Goal: Task Accomplishment & Management: Use online tool/utility

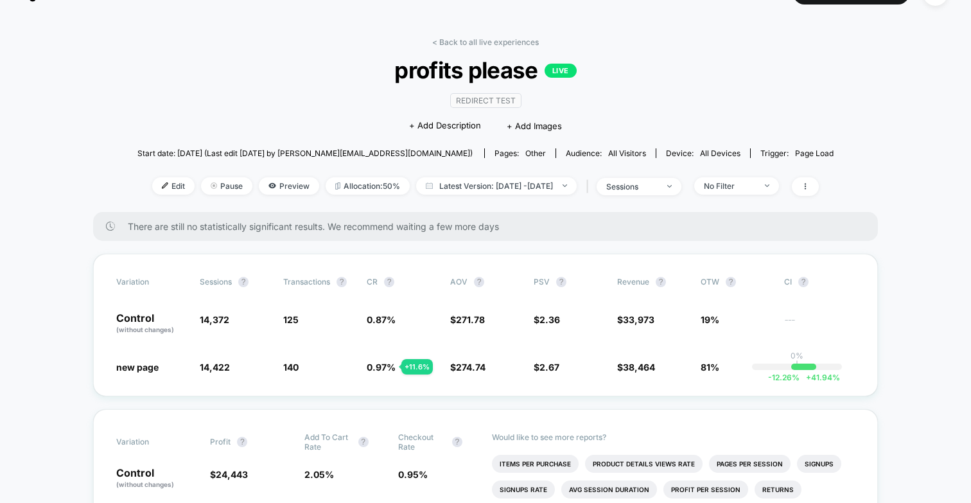
scroll to position [32, 0]
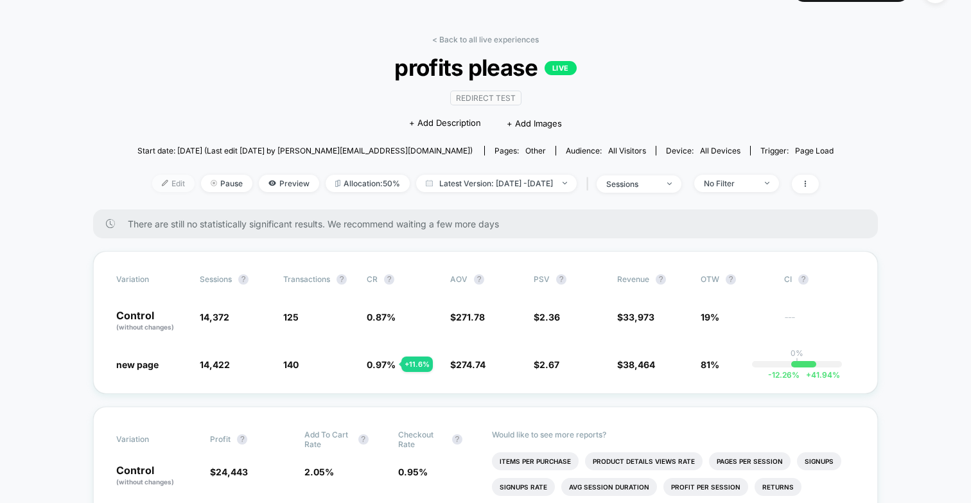
click at [162, 184] on span "Edit" at bounding box center [173, 183] width 42 height 17
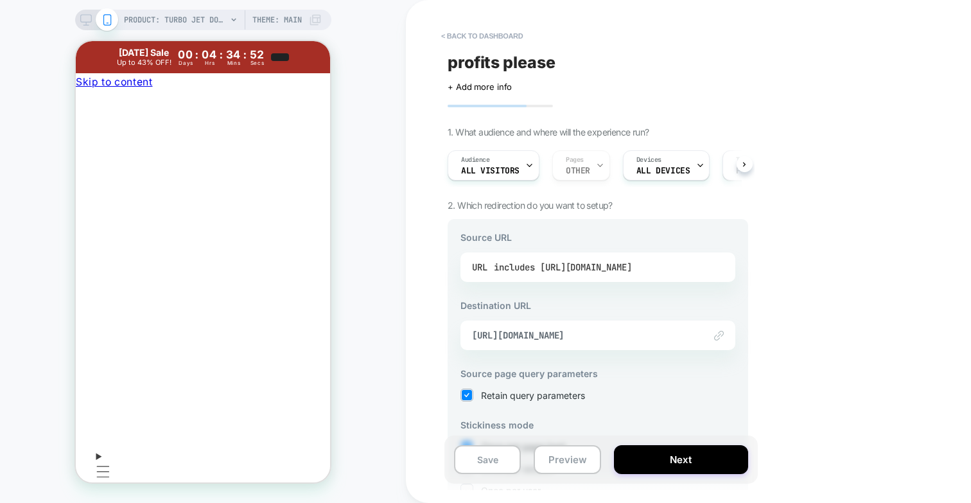
click at [549, 271] on div "includes [URL][DOMAIN_NAME]" at bounding box center [563, 267] width 138 height 19
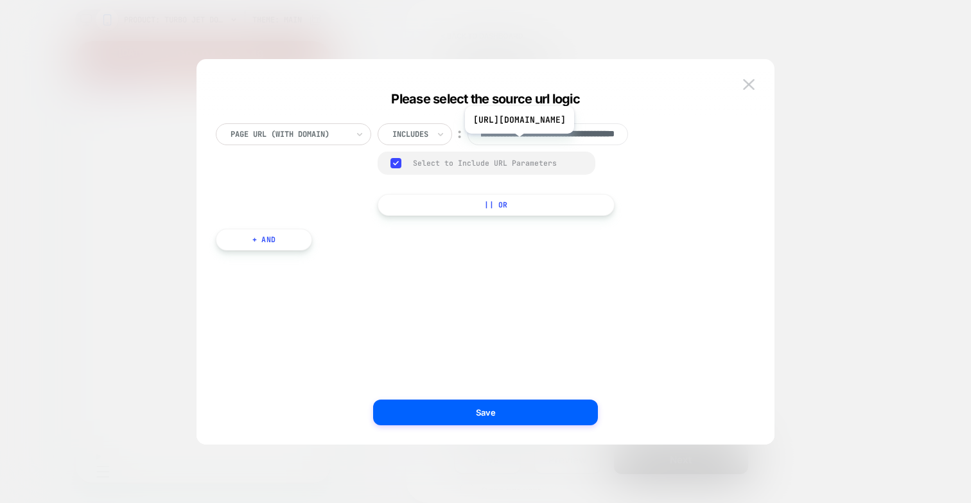
scroll to position [0, 153]
drag, startPoint x: 520, startPoint y: 137, endPoint x: 628, endPoint y: 136, distance: 107.9
click at [628, 136] on input "**********" at bounding box center [548, 134] width 161 height 22
click at [748, 86] on img at bounding box center [749, 84] width 12 height 11
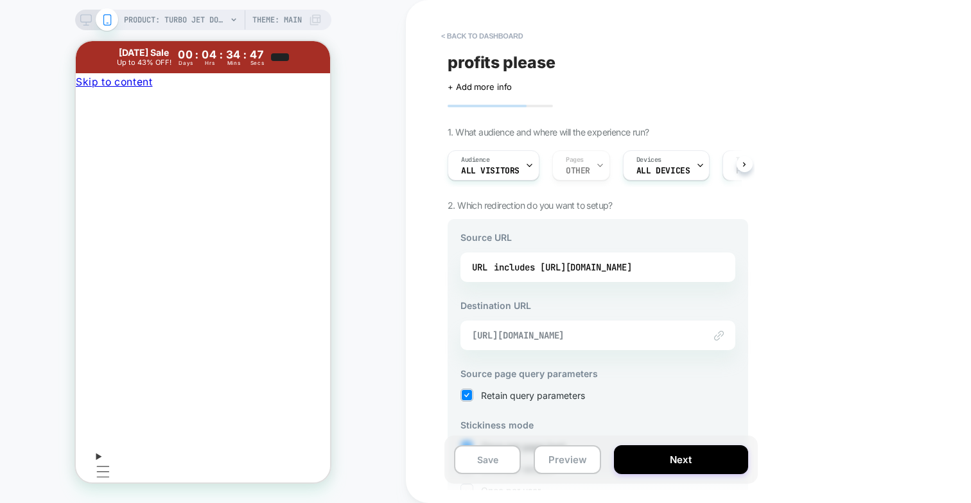
click at [571, 338] on span "[URL][DOMAIN_NAME]" at bounding box center [582, 336] width 220 height 12
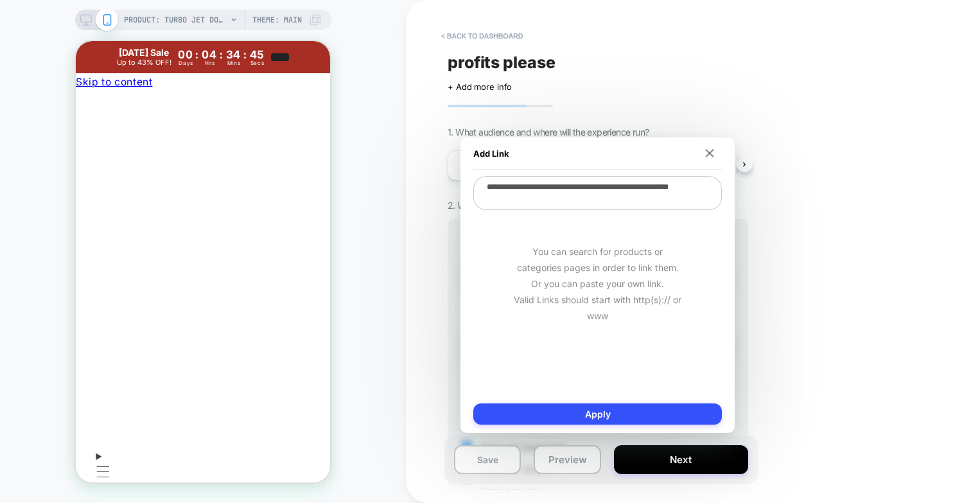
drag, startPoint x: 601, startPoint y: 197, endPoint x: 483, endPoint y: 184, distance: 118.2
click at [483, 184] on textarea "**********" at bounding box center [597, 193] width 249 height 34
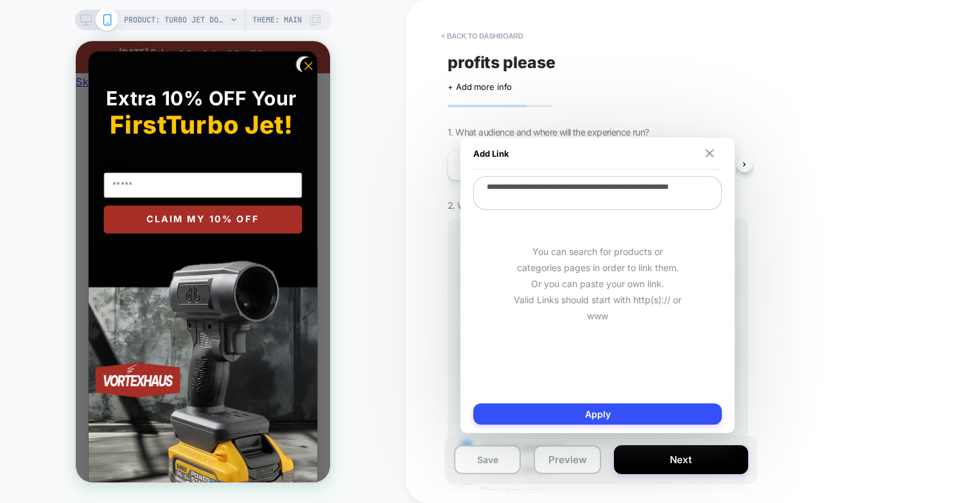
click at [714, 152] on button at bounding box center [710, 153] width 12 height 9
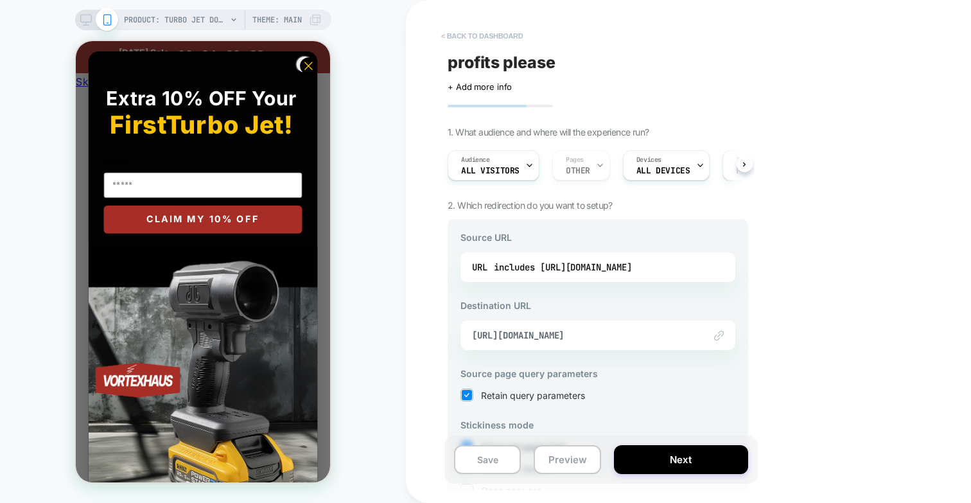
click at [456, 35] on button "< back to dashboard" at bounding box center [482, 36] width 94 height 21
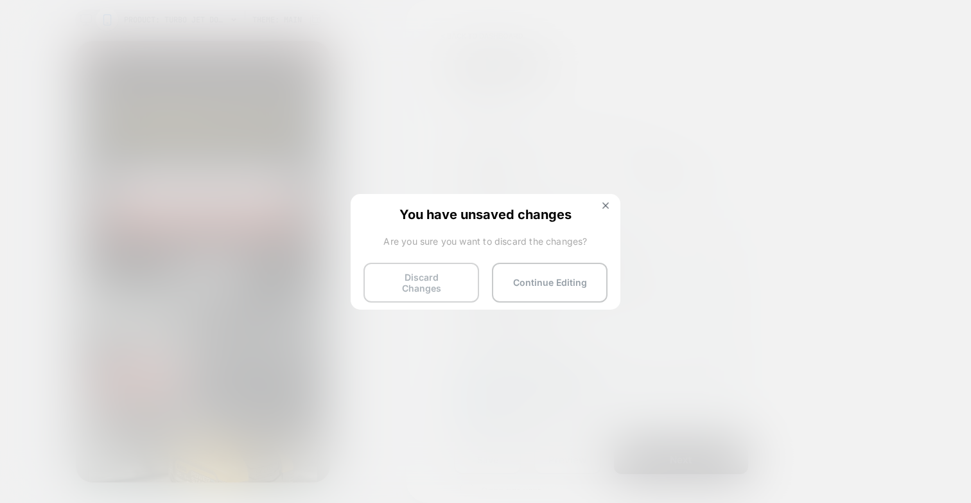
click at [410, 285] on button "Discard Changes" at bounding box center [422, 283] width 116 height 40
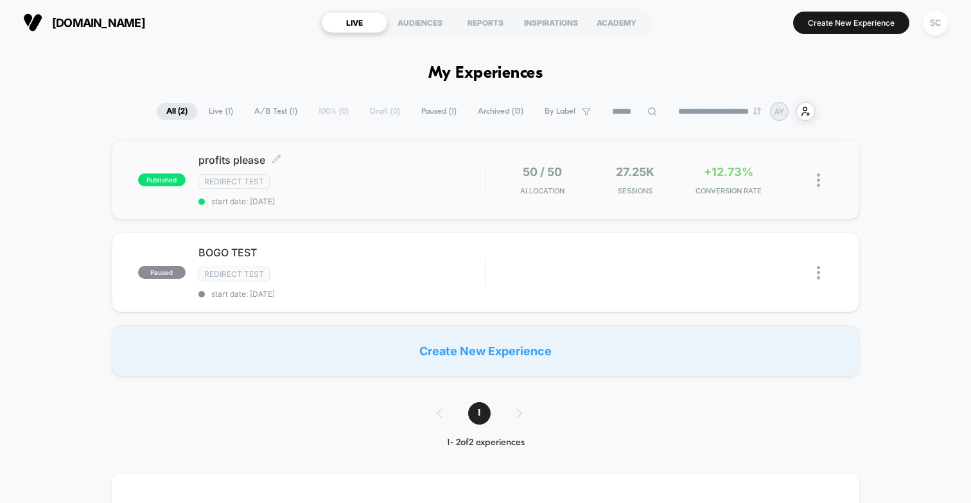
click at [326, 197] on span "start date: [DATE]" at bounding box center [341, 202] width 286 height 10
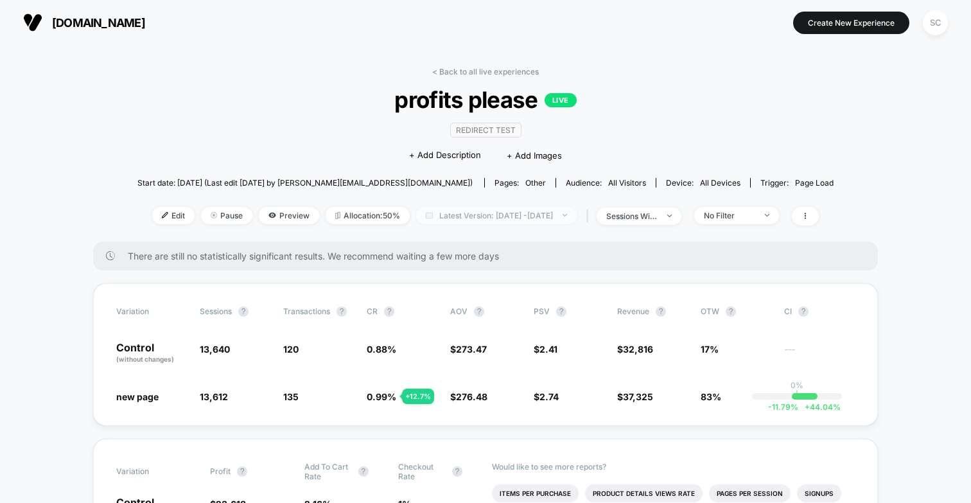
click at [497, 215] on span "Latest Version: [DATE] - [DATE]" at bounding box center [496, 215] width 161 height 17
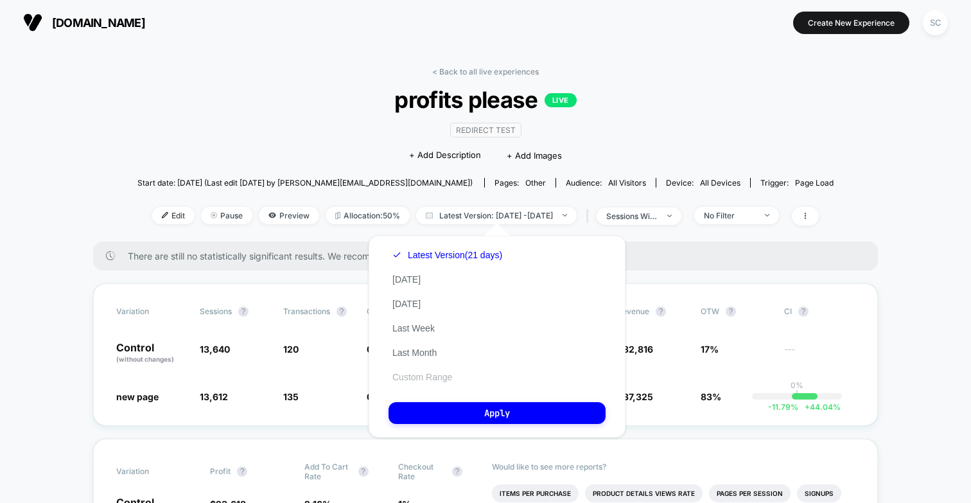
click at [430, 378] on button "Custom Range" at bounding box center [422, 377] width 67 height 12
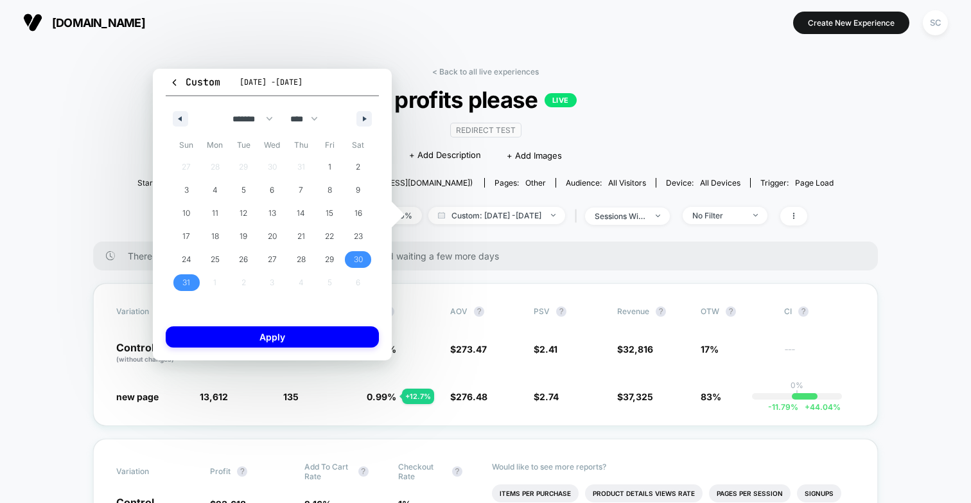
click at [776, 107] on span "profits please LIVE" at bounding box center [485, 99] width 626 height 27
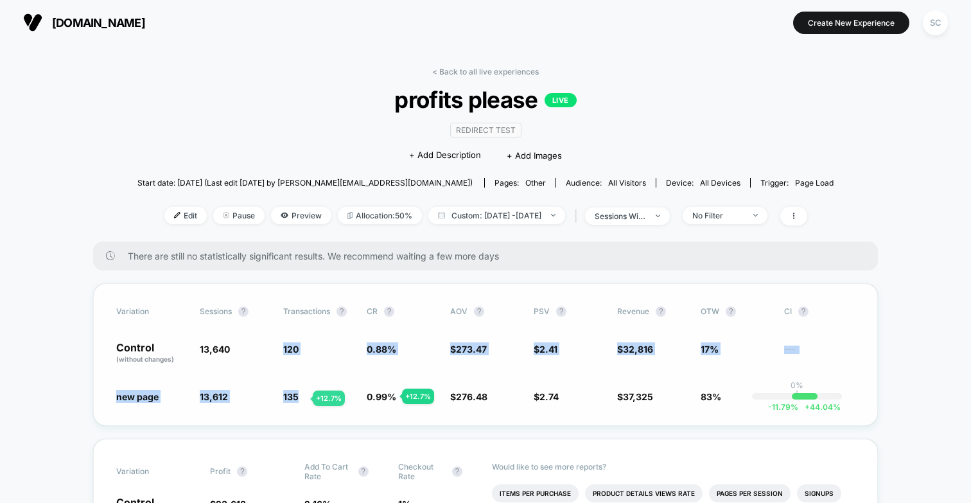
drag, startPoint x: 285, startPoint y: 346, endPoint x: 298, endPoint y: 398, distance: 53.7
click at [298, 398] on div "Variation Sessions ? Transactions ? CR ? AOV ? PSV ? Revenue ? OTW ? CI ? Contr…" at bounding box center [485, 354] width 785 height 143
click at [298, 398] on span "135" at bounding box center [290, 396] width 15 height 11
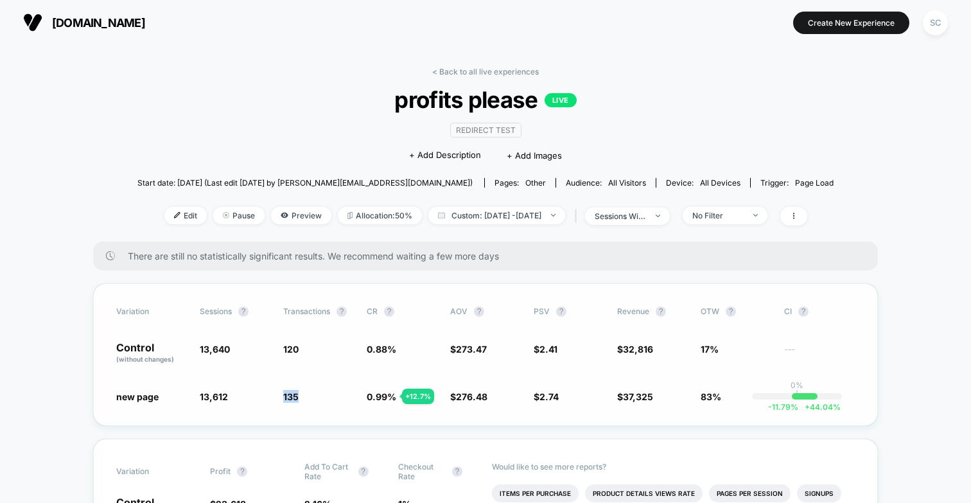
drag, startPoint x: 299, startPoint y: 395, endPoint x: 281, endPoint y: 393, distance: 18.1
click at [281, 393] on div "new page 13,612 - 0.21 % 135 + 12.7 % 0.99 % + 12.7 % $ 276.48 + 1.1 % $ 2.74 +…" at bounding box center [485, 396] width 739 height 13
drag, startPoint x: 286, startPoint y: 396, endPoint x: 300, endPoint y: 396, distance: 13.5
click at [300, 396] on span "135 + 12.7 %" at bounding box center [318, 396] width 71 height 13
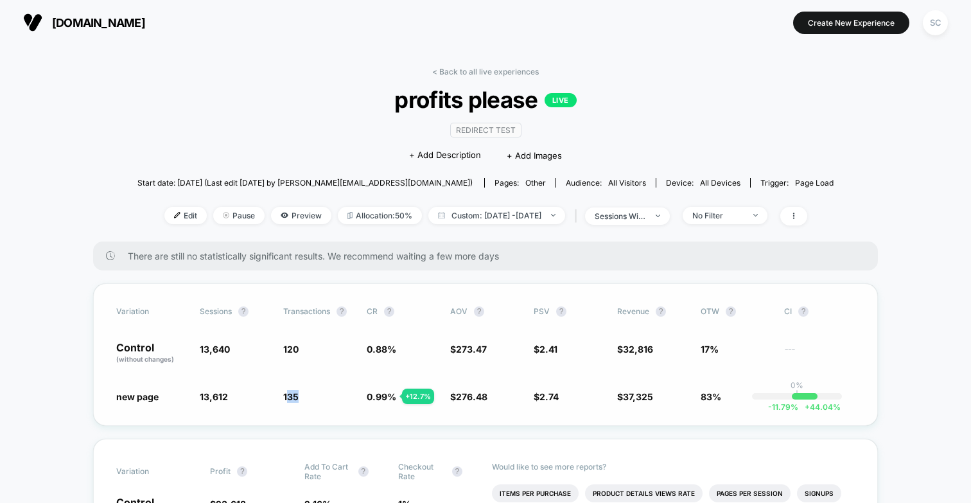
click at [300, 396] on span "135 + 12.7 %" at bounding box center [318, 396] width 71 height 13
click at [484, 208] on span "Custom: [DATE] - [DATE]" at bounding box center [496, 215] width 137 height 17
select select "*"
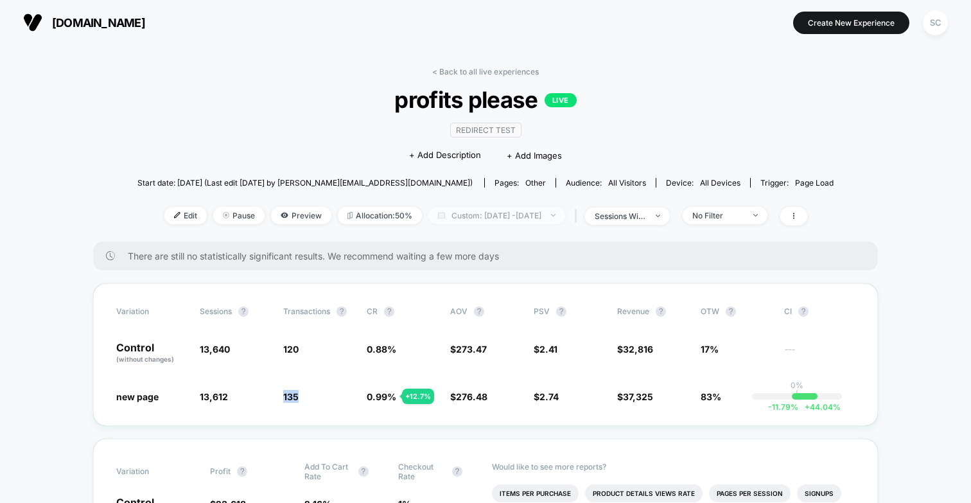
select select "****"
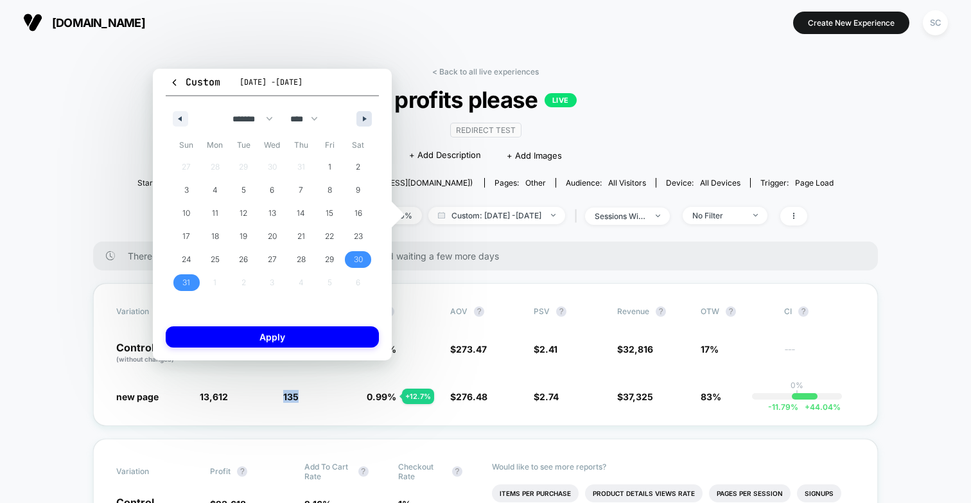
click at [361, 116] on button "button" at bounding box center [363, 118] width 15 height 15
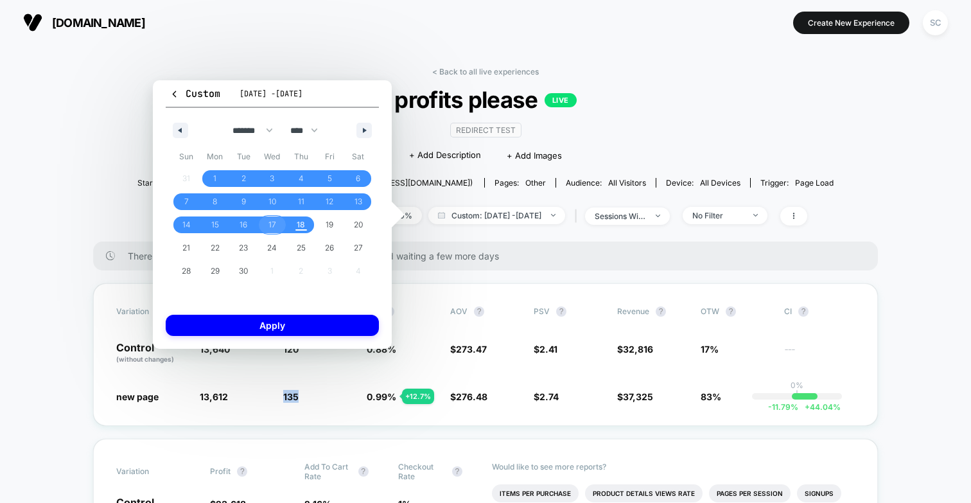
click at [273, 229] on span "17" at bounding box center [272, 224] width 8 height 23
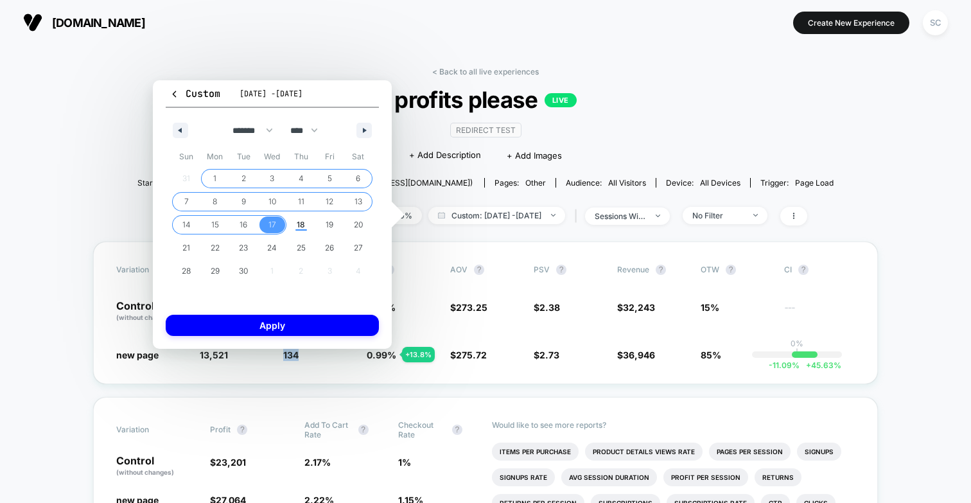
click at [213, 180] on span "1" at bounding box center [214, 178] width 3 height 23
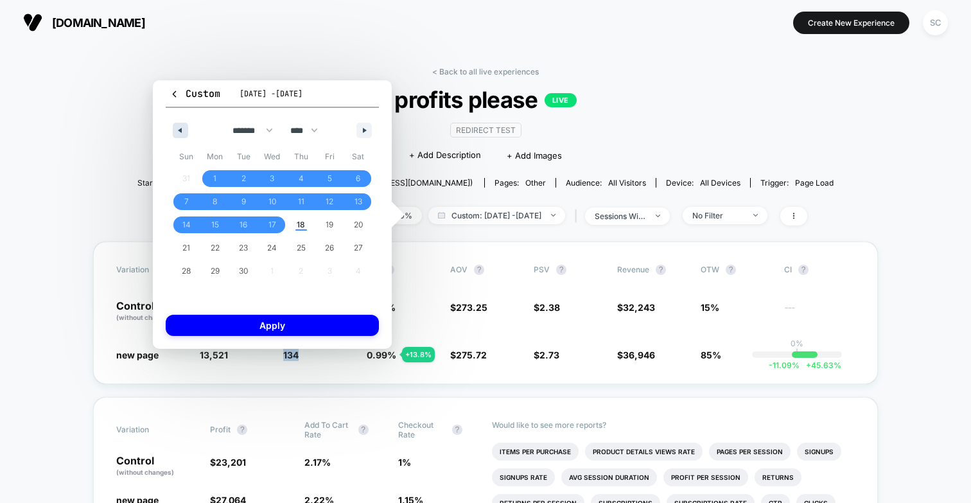
click at [179, 132] on icon "button" at bounding box center [178, 130] width 6 height 5
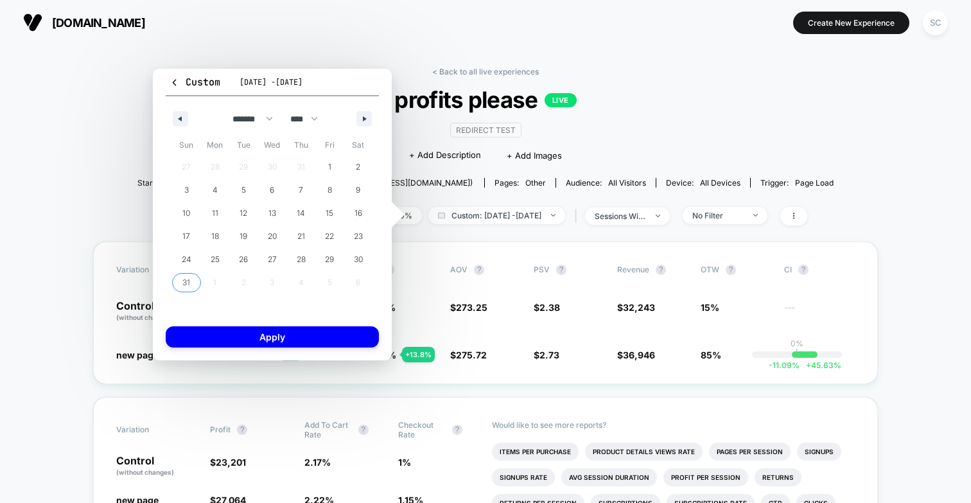
click at [187, 274] on span "31" at bounding box center [186, 282] width 8 height 23
click at [365, 116] on icon "button" at bounding box center [366, 118] width 6 height 5
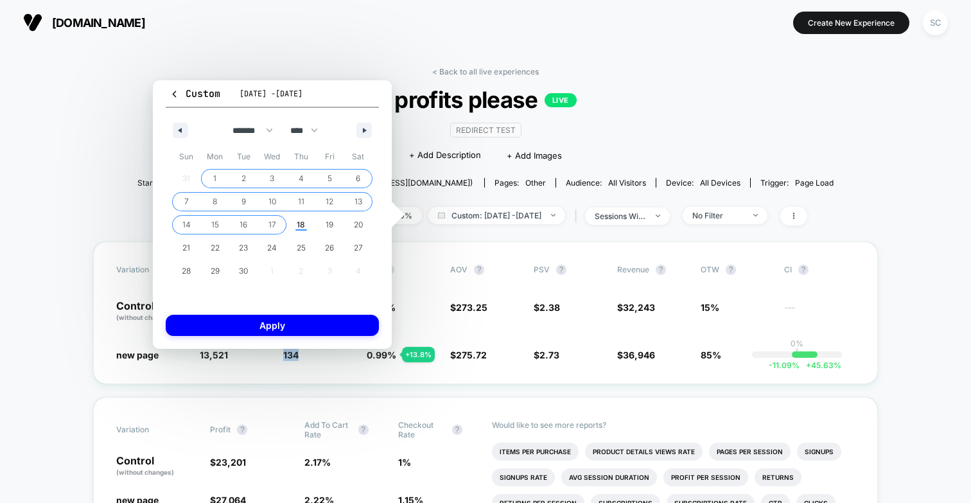
click at [272, 215] on span "17" at bounding box center [272, 224] width 8 height 23
select select "*"
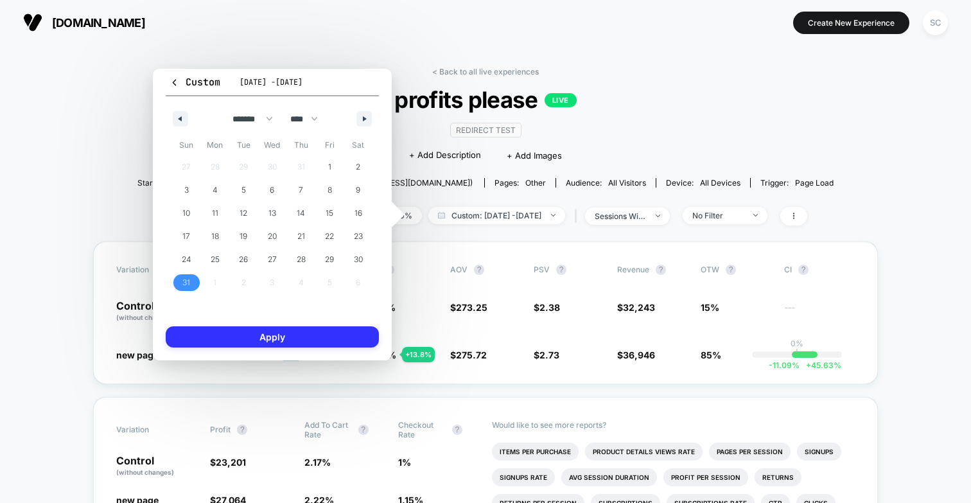
click at [270, 331] on button "Apply" at bounding box center [272, 336] width 213 height 21
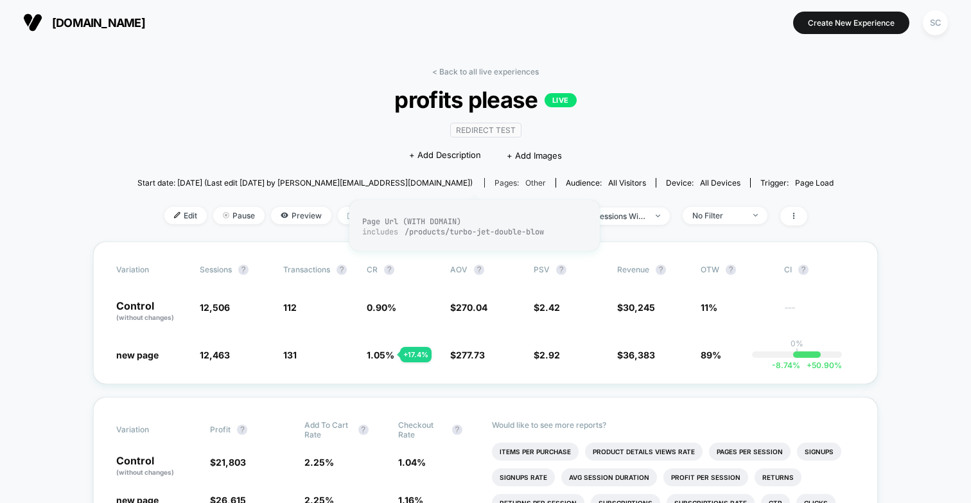
click at [495, 186] on div "Pages: other" at bounding box center [520, 183] width 51 height 10
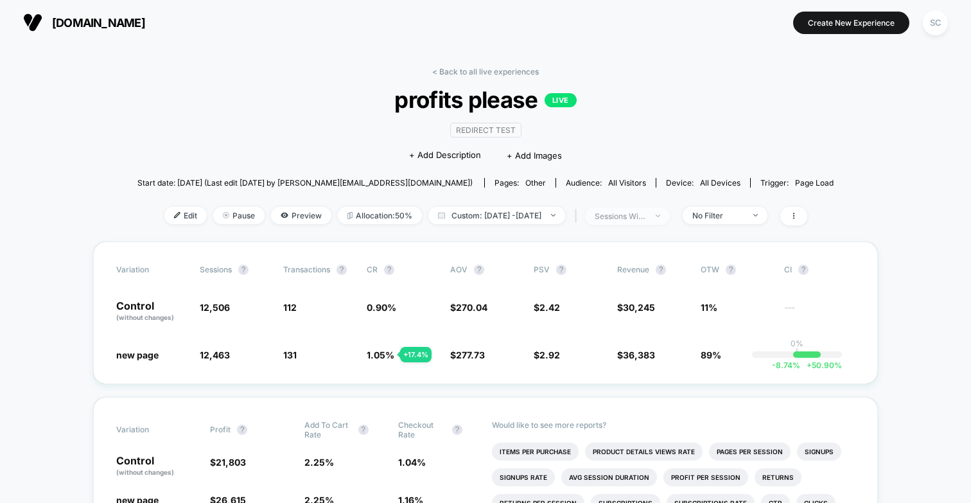
click at [647, 220] on span "sessions with impression" at bounding box center [627, 215] width 85 height 17
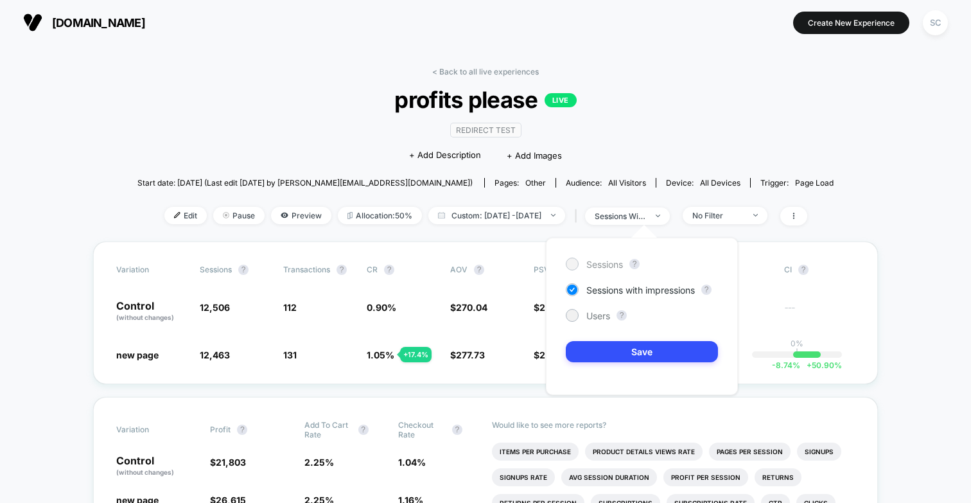
click at [598, 262] on span "Sessions" at bounding box center [604, 264] width 37 height 11
click at [599, 351] on button "Save" at bounding box center [642, 351] width 152 height 21
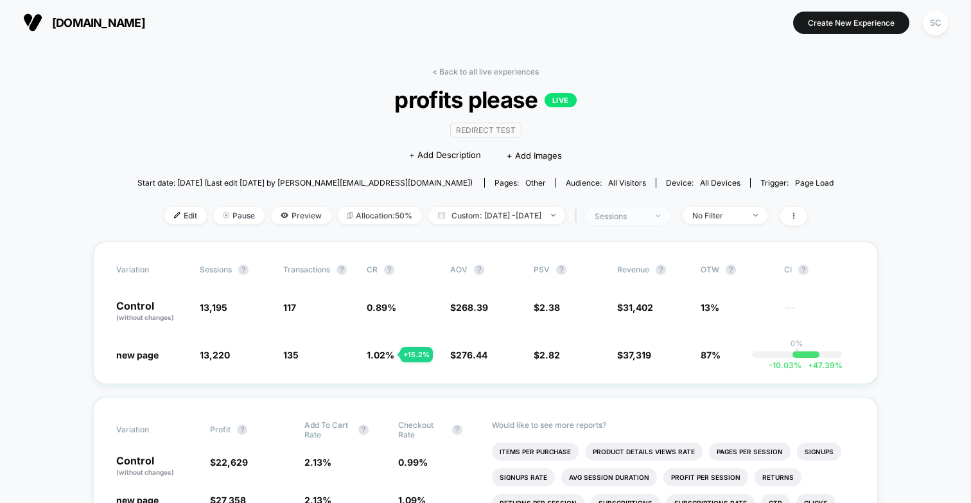
click at [646, 216] on div "sessions" at bounding box center [620, 216] width 51 height 10
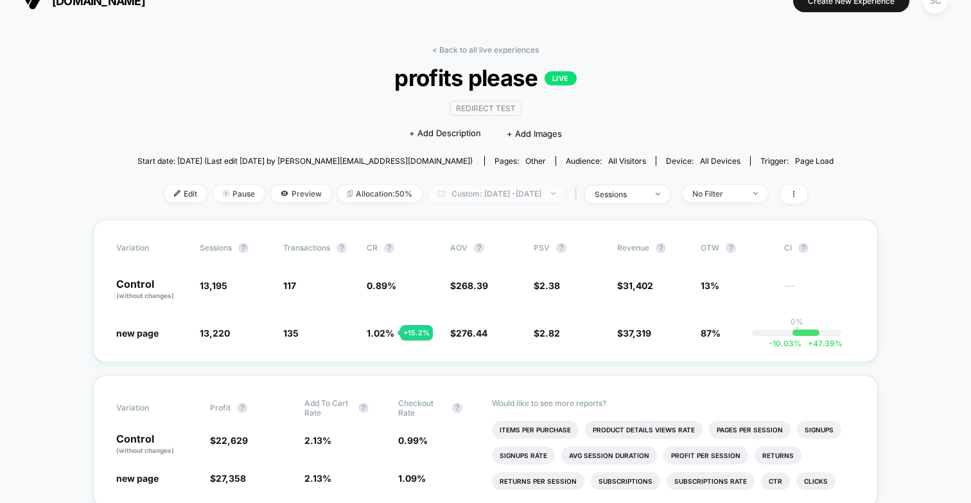
scroll to position [40, 0]
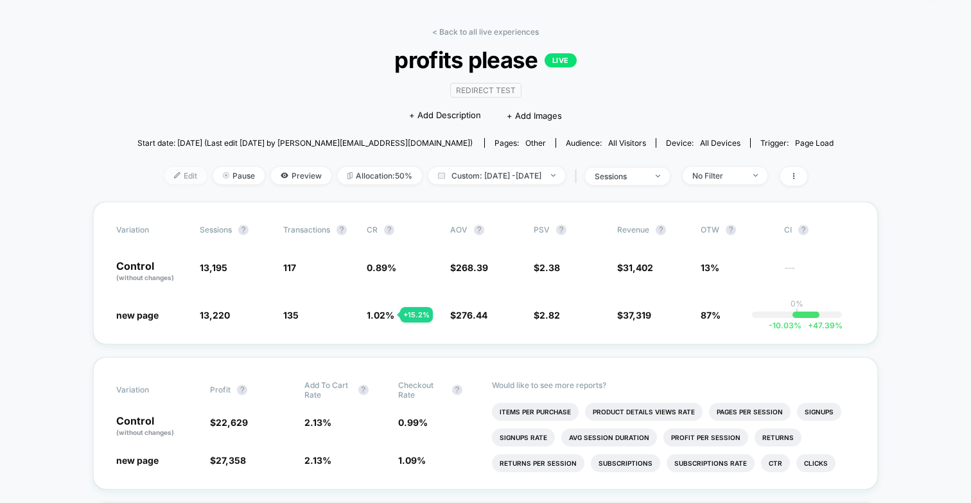
click at [164, 180] on span "Edit" at bounding box center [185, 175] width 42 height 17
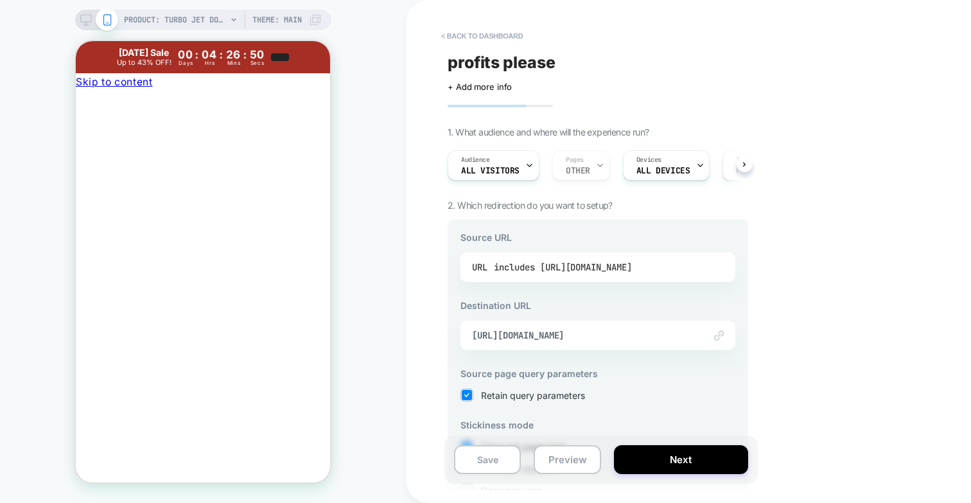
click at [556, 265] on div "includes [URL][DOMAIN_NAME]" at bounding box center [563, 267] width 138 height 19
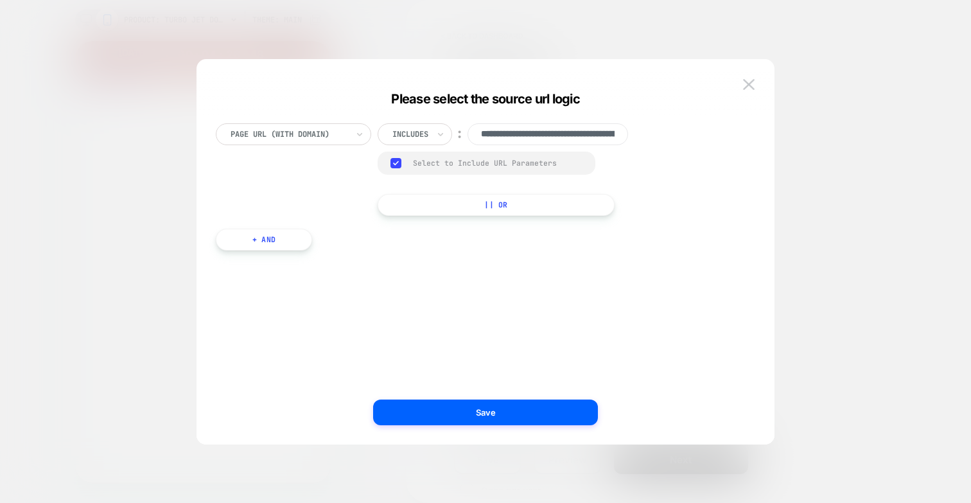
scroll to position [0, 153]
click at [499, 133] on input "**********" at bounding box center [548, 134] width 161 height 22
drag, startPoint x: 492, startPoint y: 135, endPoint x: 585, endPoint y: 135, distance: 93.1
click at [585, 135] on input "**********" at bounding box center [548, 134] width 161 height 22
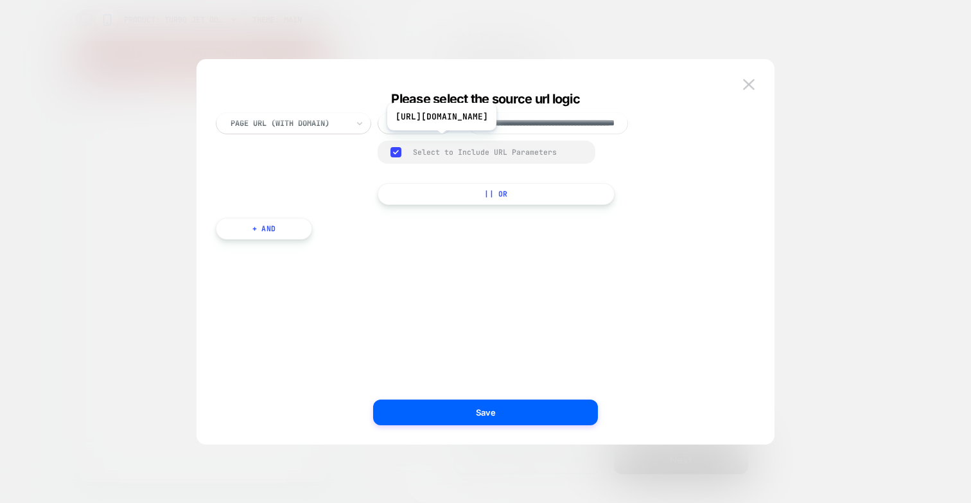
scroll to position [0, 0]
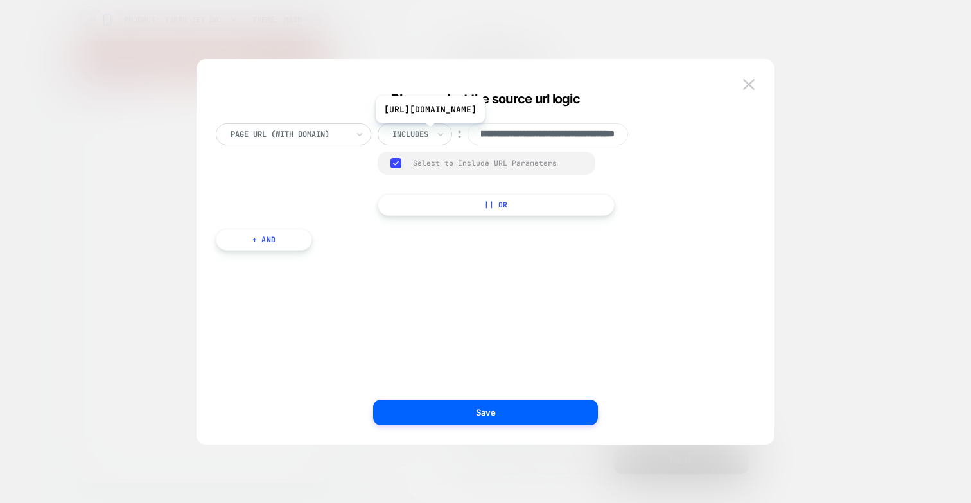
click at [517, 133] on input "**********" at bounding box center [548, 134] width 161 height 22
click at [747, 86] on img at bounding box center [749, 84] width 12 height 11
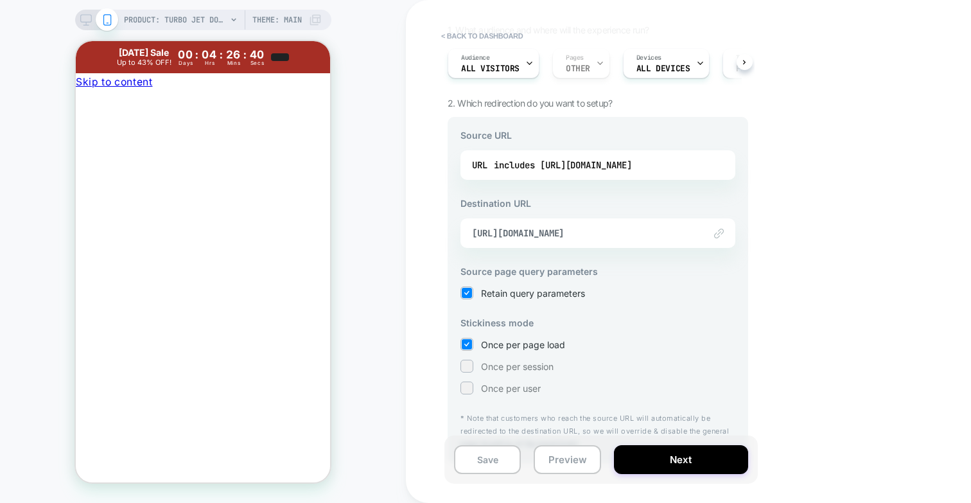
scroll to position [0, 1]
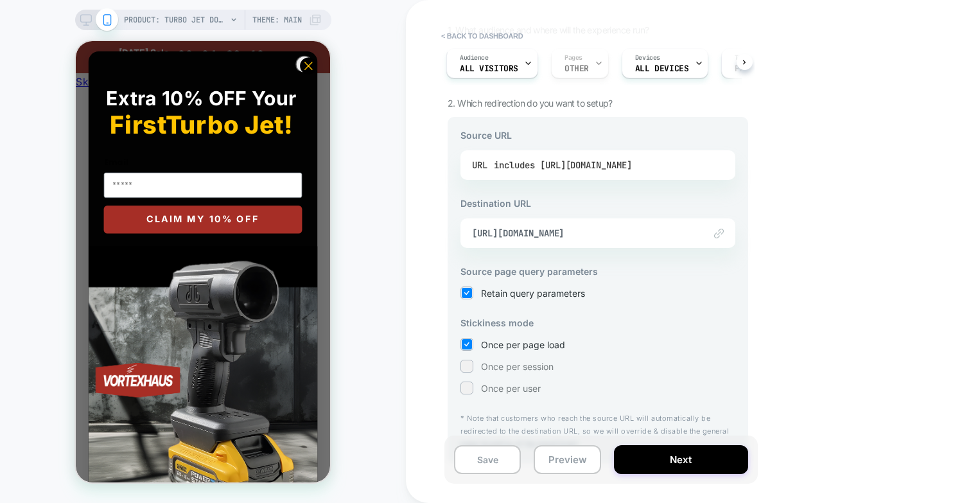
click at [518, 168] on div "includes [URL][DOMAIN_NAME]" at bounding box center [563, 164] width 138 height 19
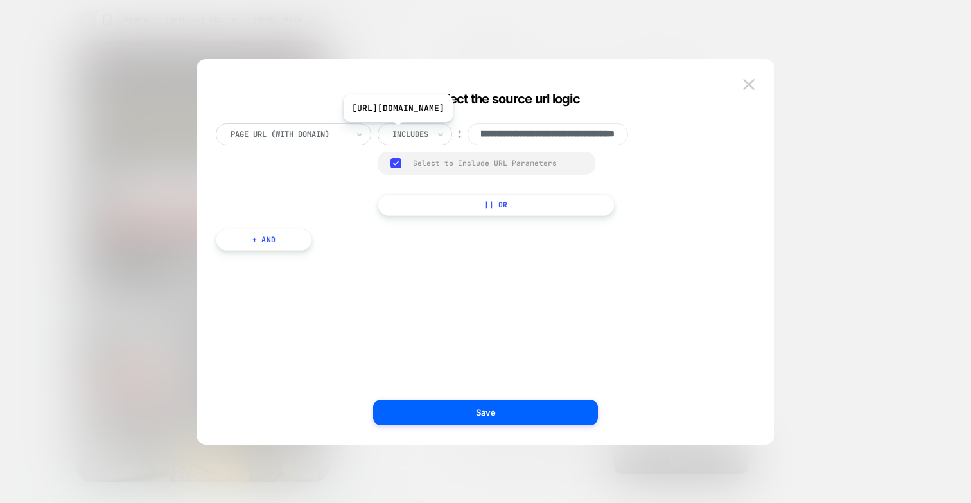
scroll to position [0, 0]
drag, startPoint x: 491, startPoint y: 137, endPoint x: 508, endPoint y: 133, distance: 17.3
click at [508, 133] on input "**********" at bounding box center [548, 134] width 161 height 22
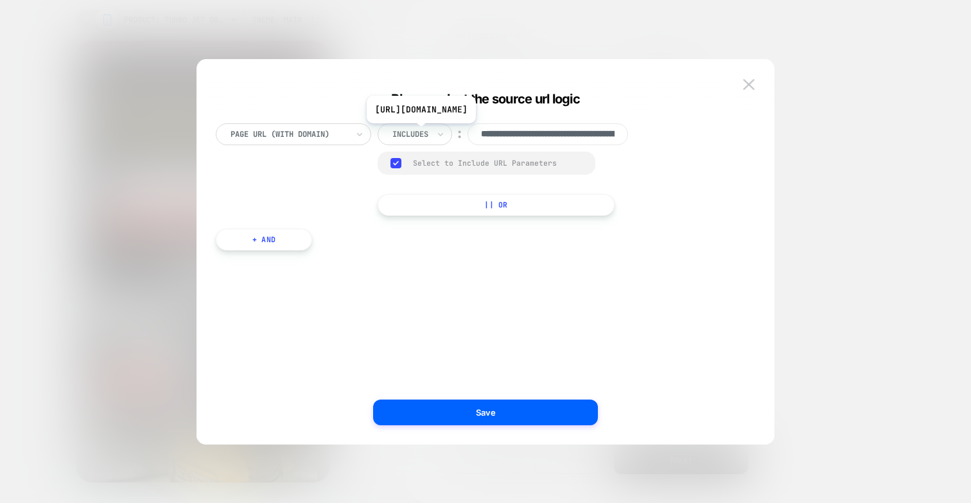
click at [508, 133] on input "**********" at bounding box center [548, 134] width 161 height 22
click at [524, 134] on input "**********" at bounding box center [548, 134] width 161 height 22
click at [547, 134] on input "**********" at bounding box center [548, 134] width 161 height 22
drag, startPoint x: 565, startPoint y: 136, endPoint x: 620, endPoint y: 133, distance: 54.7
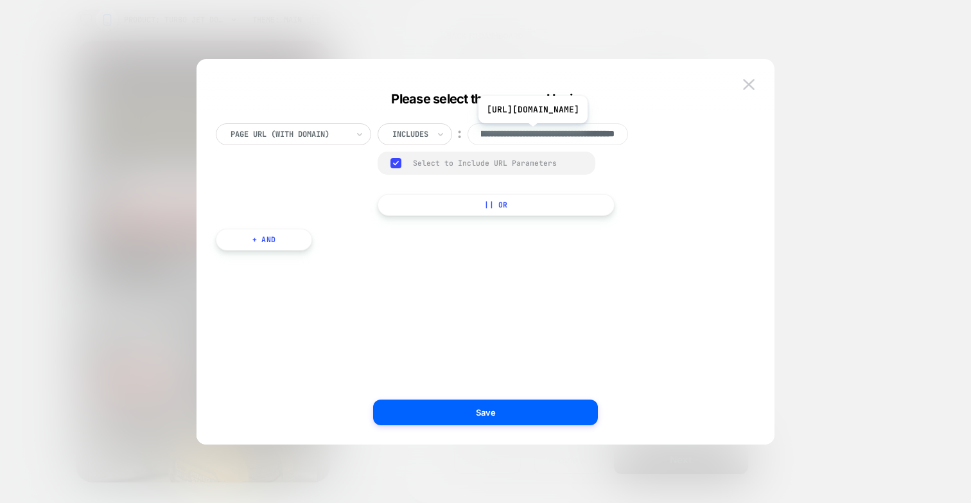
click at [620, 133] on input "**********" at bounding box center [548, 134] width 161 height 22
click at [597, 137] on input "**********" at bounding box center [548, 134] width 161 height 22
click at [760, 85] on div "**********" at bounding box center [486, 258] width 578 height 373
click at [750, 81] on img at bounding box center [749, 84] width 12 height 11
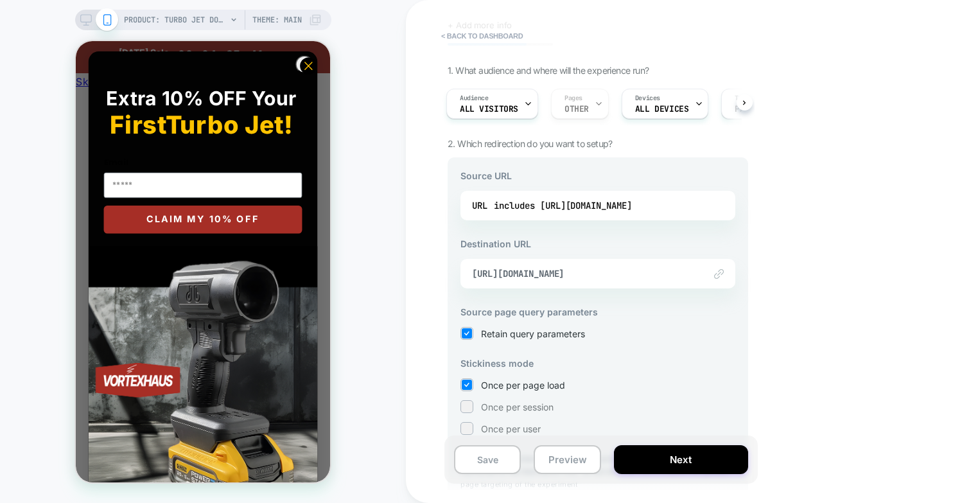
scroll to position [31, 0]
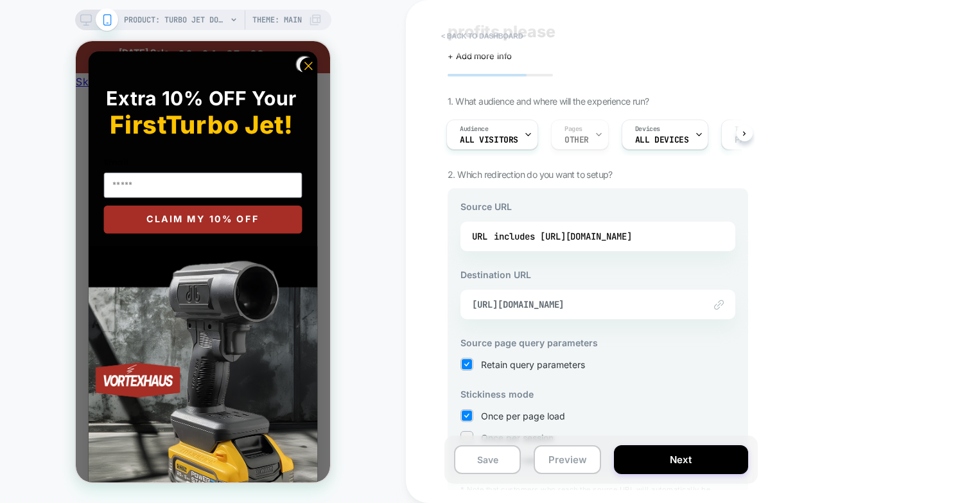
click at [495, 34] on button "< back to dashboard" at bounding box center [482, 36] width 94 height 21
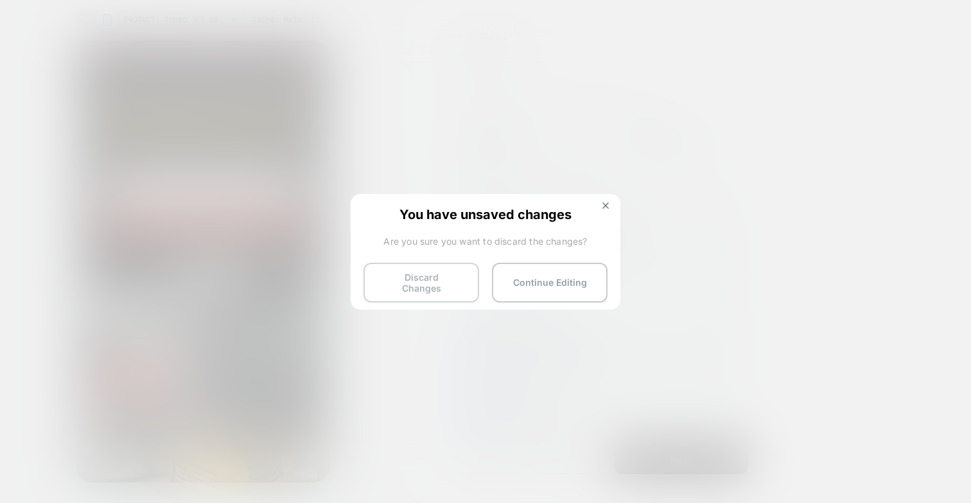
click at [414, 273] on button "Discard Changes" at bounding box center [422, 283] width 116 height 40
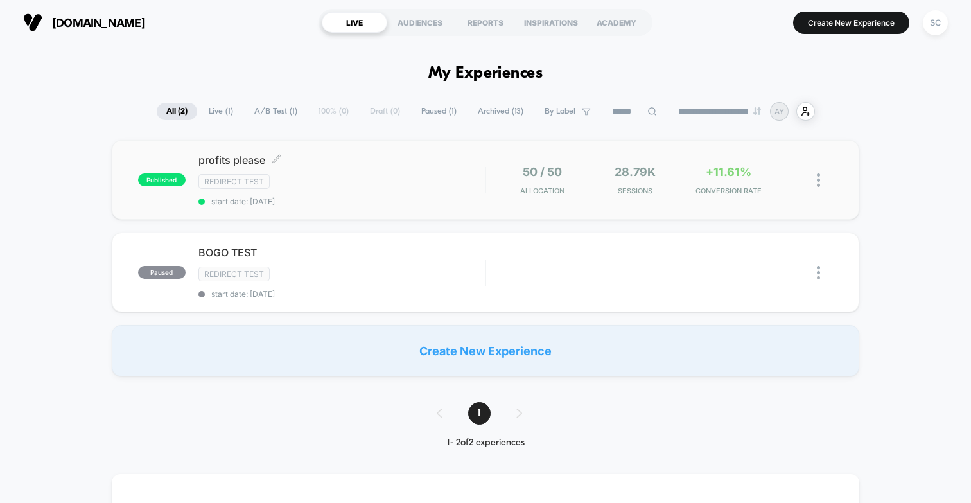
click at [339, 177] on div "Redirect Test" at bounding box center [341, 181] width 286 height 15
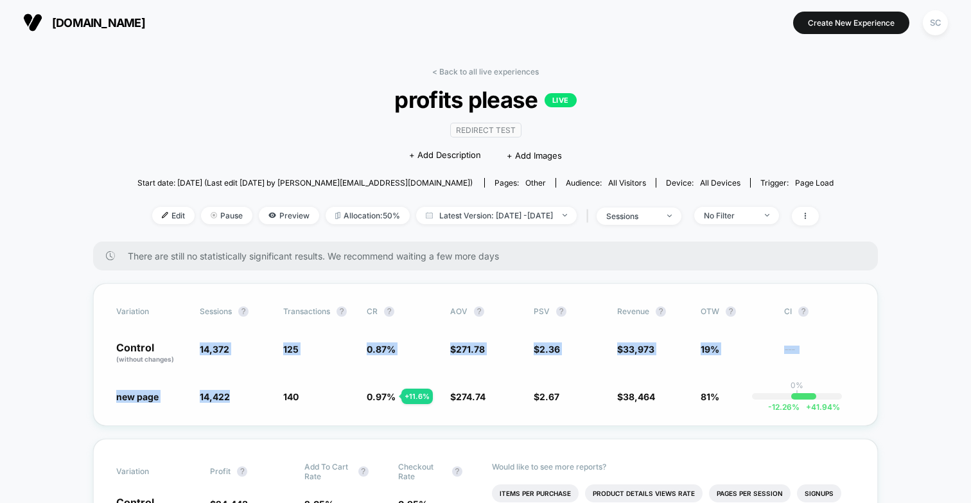
drag, startPoint x: 196, startPoint y: 345, endPoint x: 230, endPoint y: 397, distance: 62.2
click at [230, 397] on div "Variation Sessions ? Transactions ? CR ? AOV ? PSV ? Revenue ? OTW ? CI ? Contr…" at bounding box center [485, 354] width 785 height 143
click at [230, 397] on span "14,422 + 0.35 %" at bounding box center [235, 396] width 71 height 13
drag, startPoint x: 230, startPoint y: 397, endPoint x: 193, endPoint y: 344, distance: 65.0
click at [193, 344] on div "Variation Sessions ? Transactions ? CR ? AOV ? PSV ? Revenue ? OTW ? CI ? Contr…" at bounding box center [485, 354] width 785 height 143
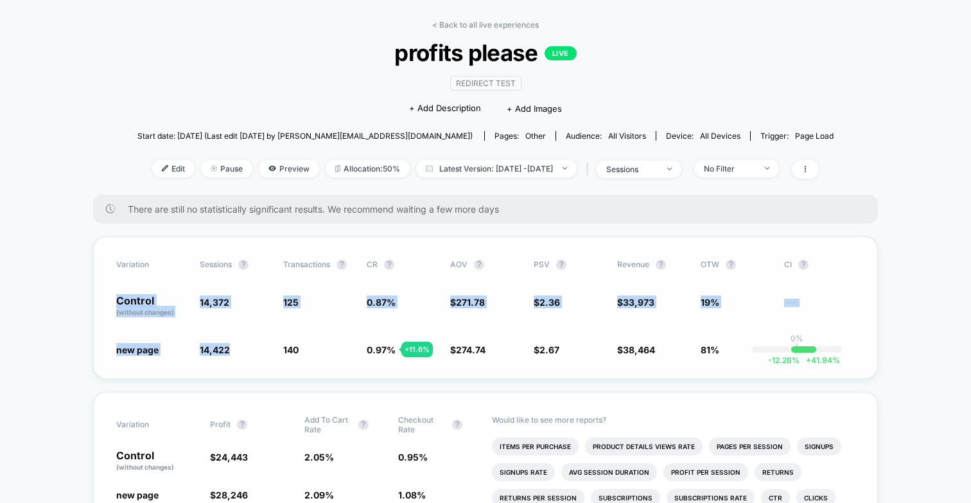
scroll to position [48, 0]
click at [208, 330] on div "Variation Sessions ? Transactions ? CR ? AOV ? PSV ? Revenue ? OTW ? CI ? Contr…" at bounding box center [485, 307] width 785 height 143
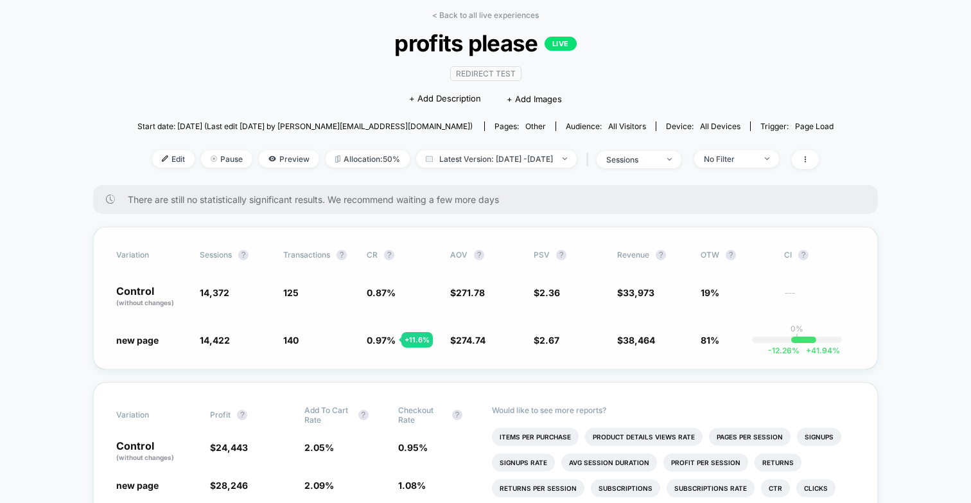
scroll to position [48, 0]
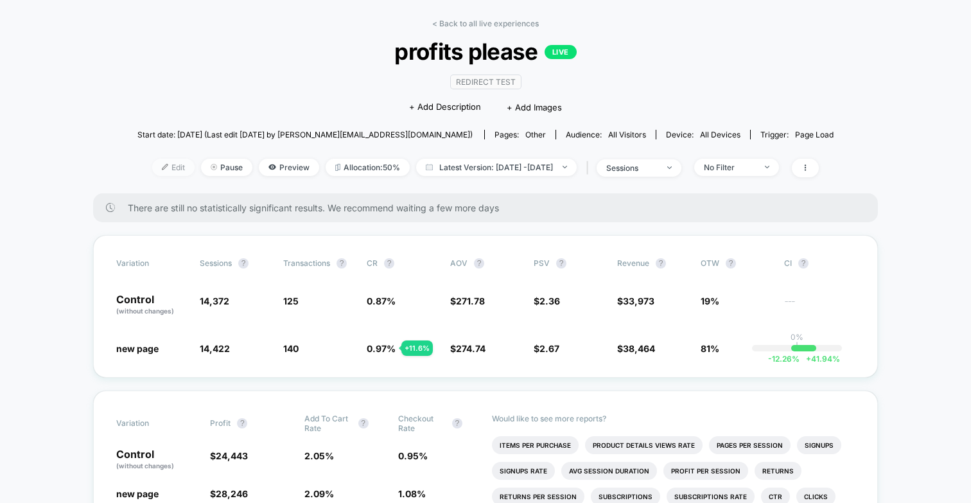
click at [160, 167] on span "Edit" at bounding box center [173, 167] width 42 height 17
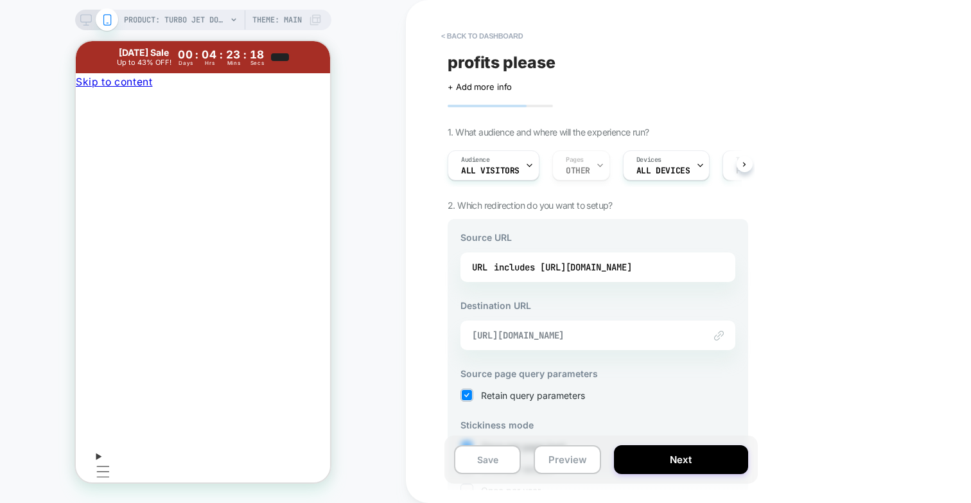
click at [515, 335] on span "[URL][DOMAIN_NAME]" at bounding box center [582, 336] width 220 height 12
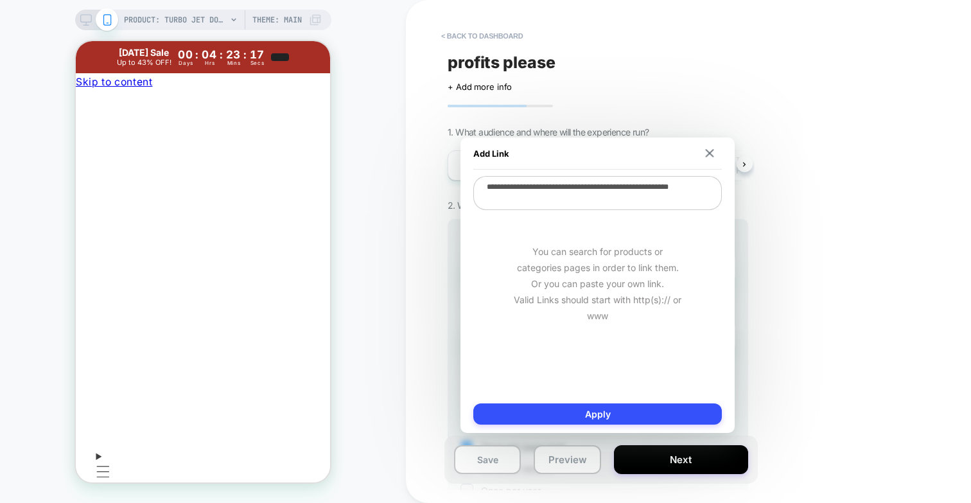
click at [581, 195] on textarea "**********" at bounding box center [597, 193] width 249 height 34
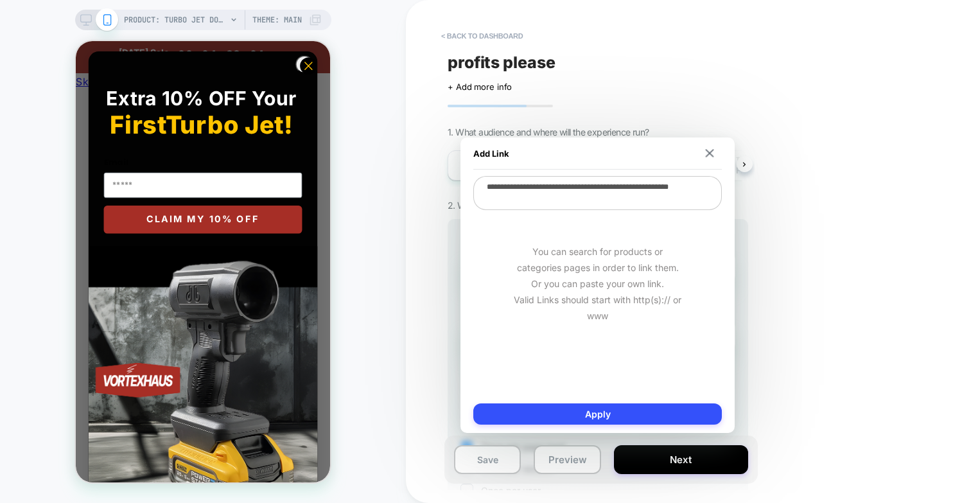
click at [792, 215] on div "< back to dashboard profits please Click to edit experience details + Add more …" at bounding box center [688, 251] width 565 height 503
